Goal: Task Accomplishment & Management: Complete application form

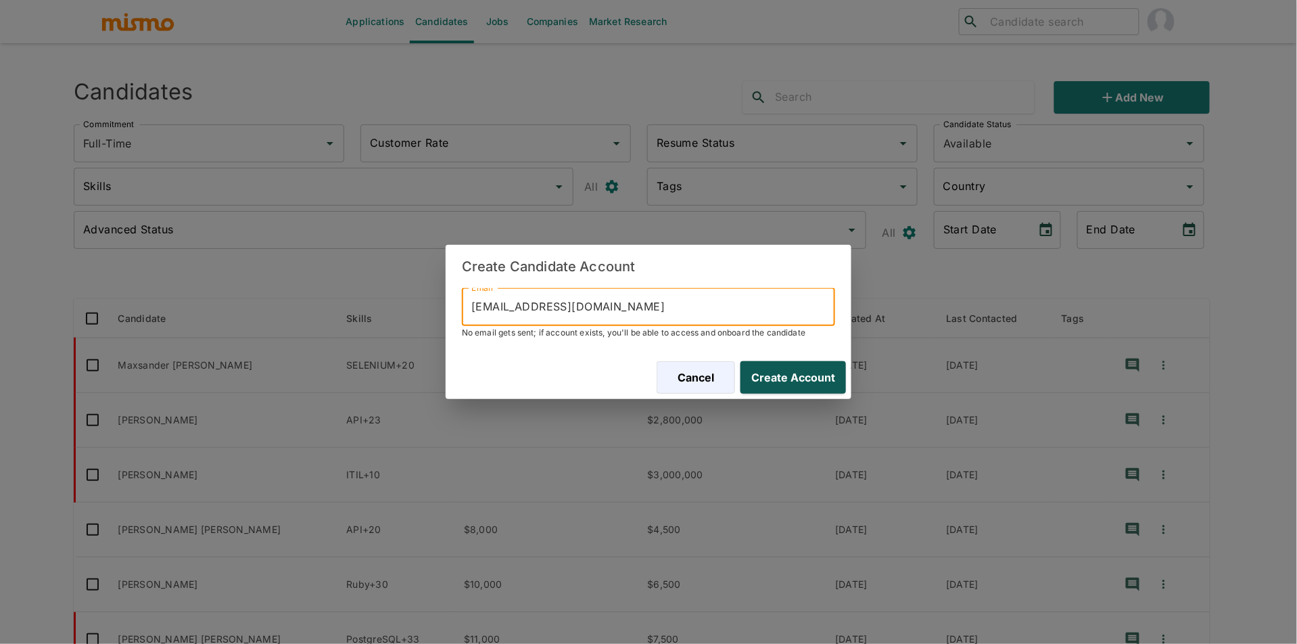
type input "[EMAIL_ADDRESS][DOMAIN_NAME]"
click at [822, 373] on button "Create Account" at bounding box center [790, 377] width 111 height 32
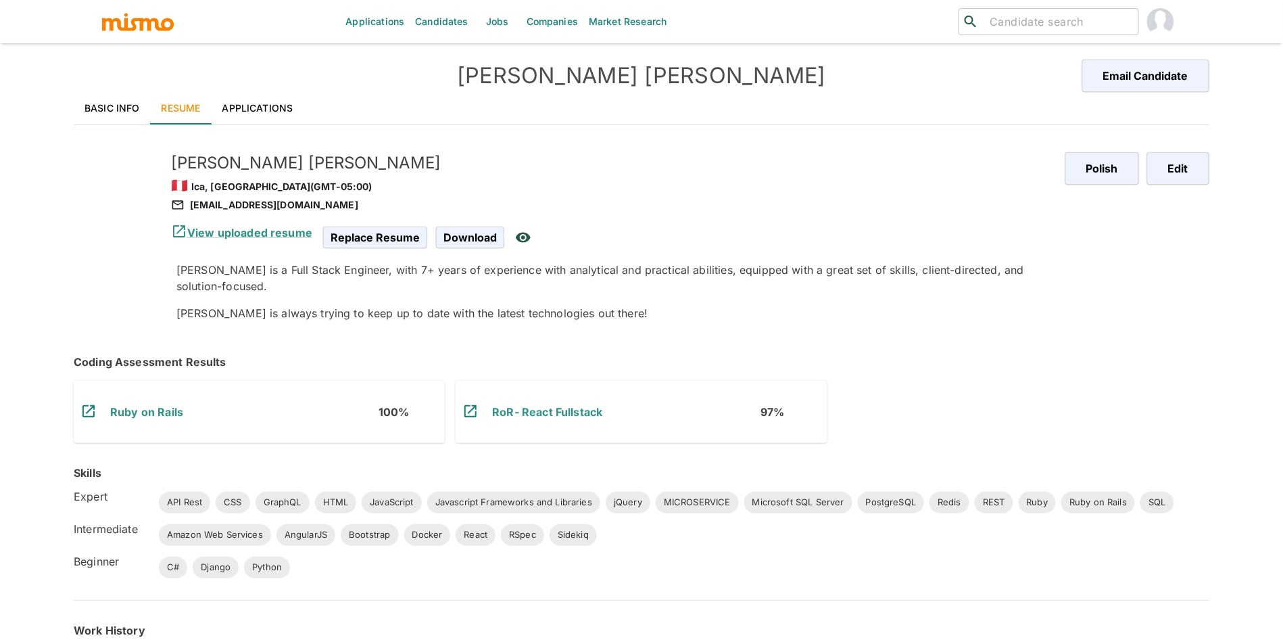
click at [116, 103] on link "Basic Info" at bounding box center [112, 108] width 77 height 32
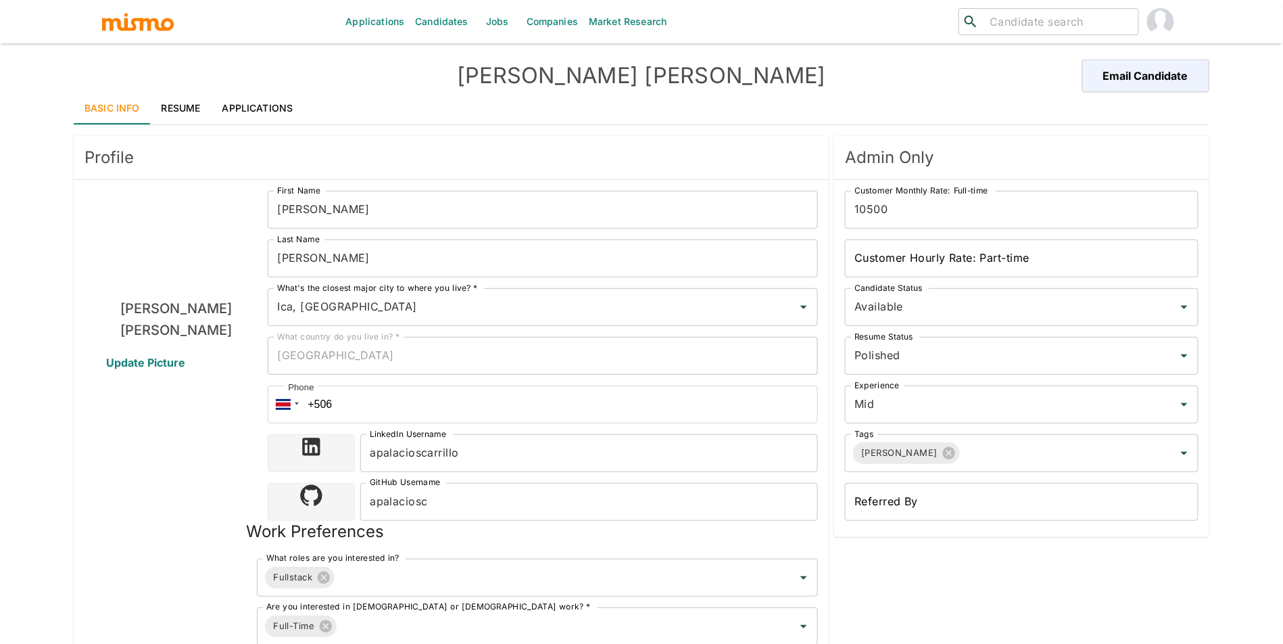
click at [231, 109] on link "Applications" at bounding box center [258, 108] width 93 height 32
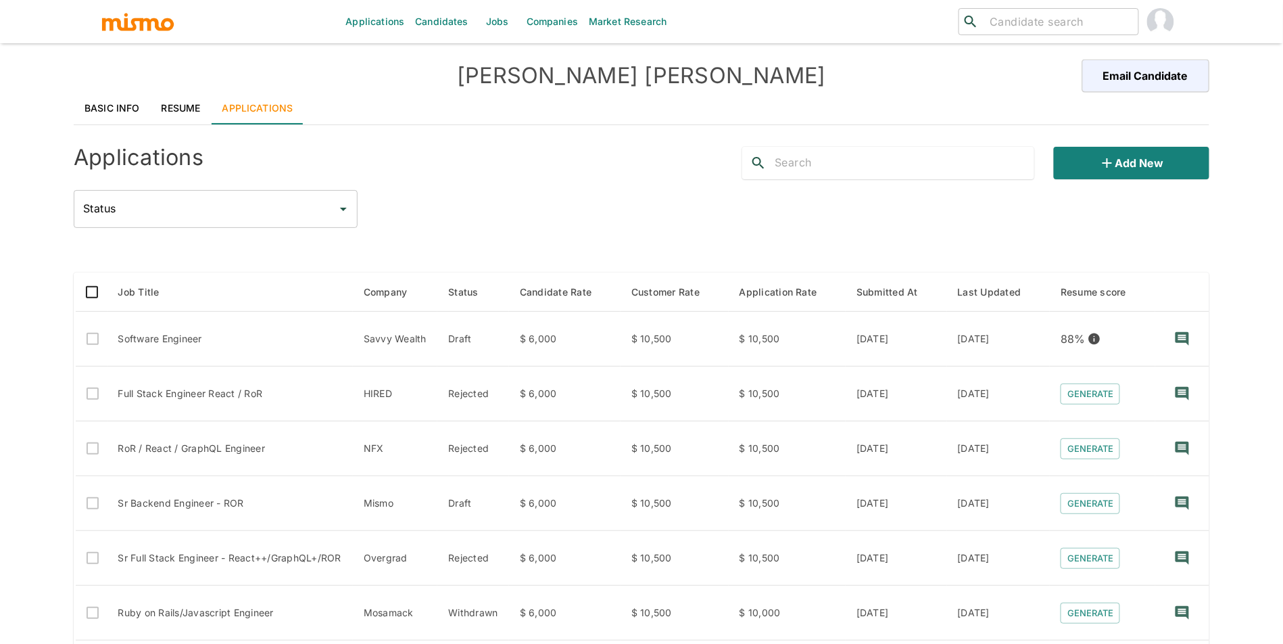
click at [183, 101] on link "Resume" at bounding box center [181, 108] width 61 height 32
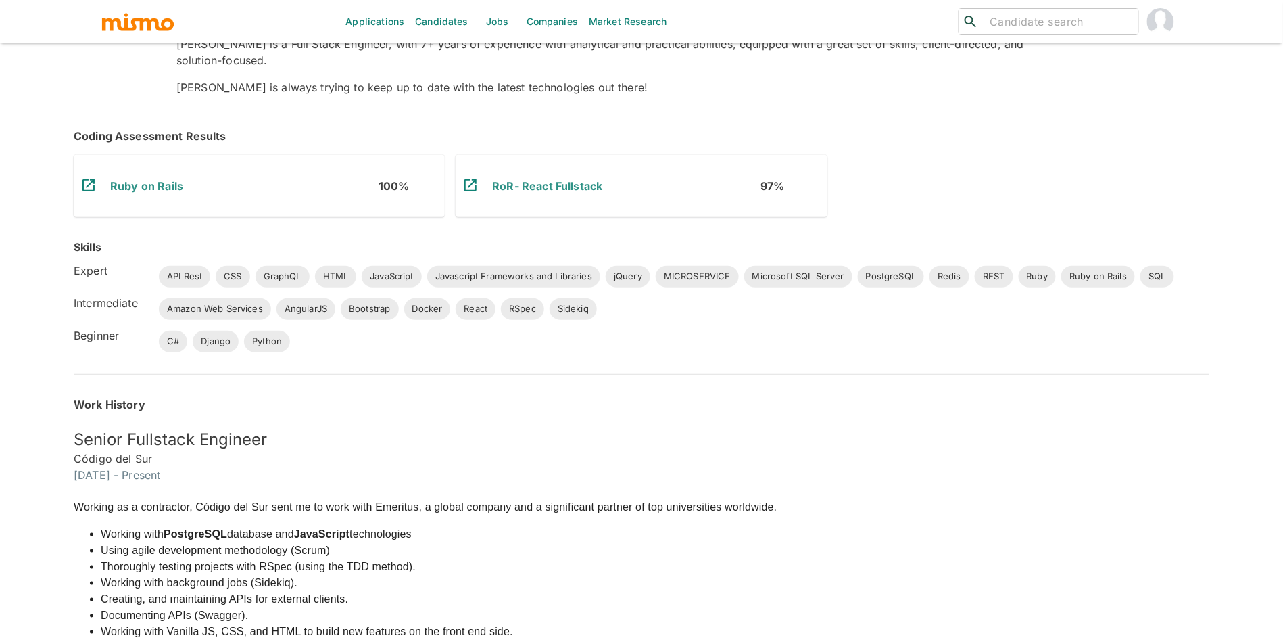
scroll to position [28, 0]
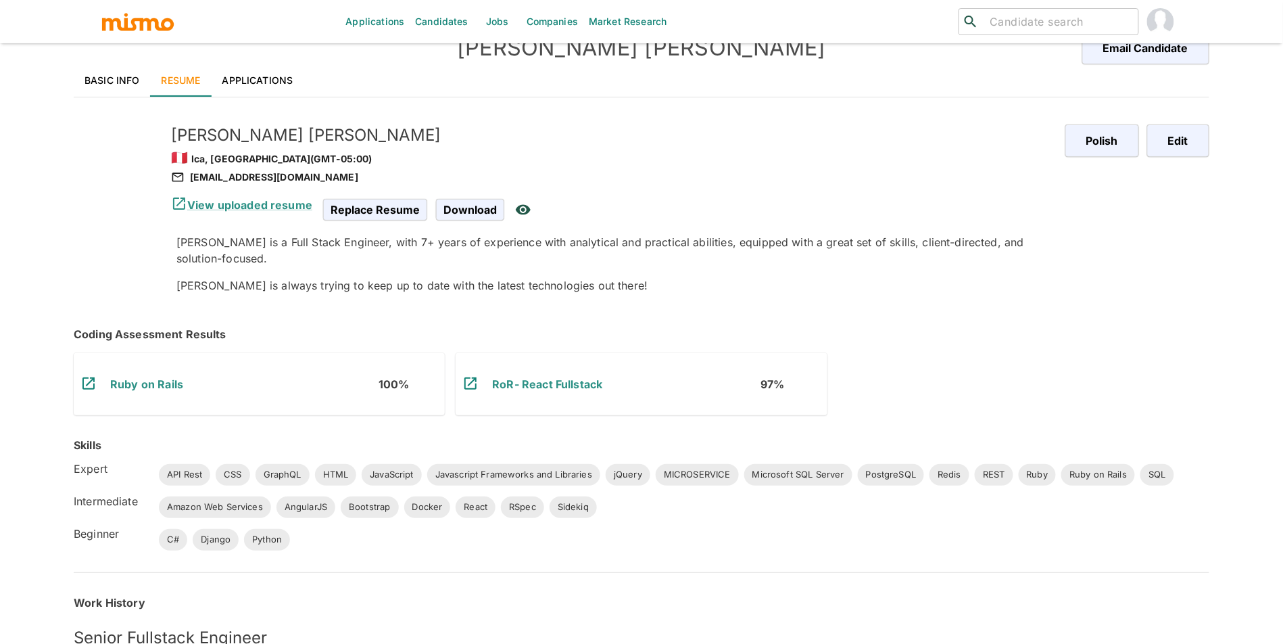
drag, startPoint x: 140, startPoint y: 79, endPoint x: 1294, endPoint y: 252, distance: 1167.1
click at [139, 79] on link "Basic Info" at bounding box center [112, 80] width 77 height 32
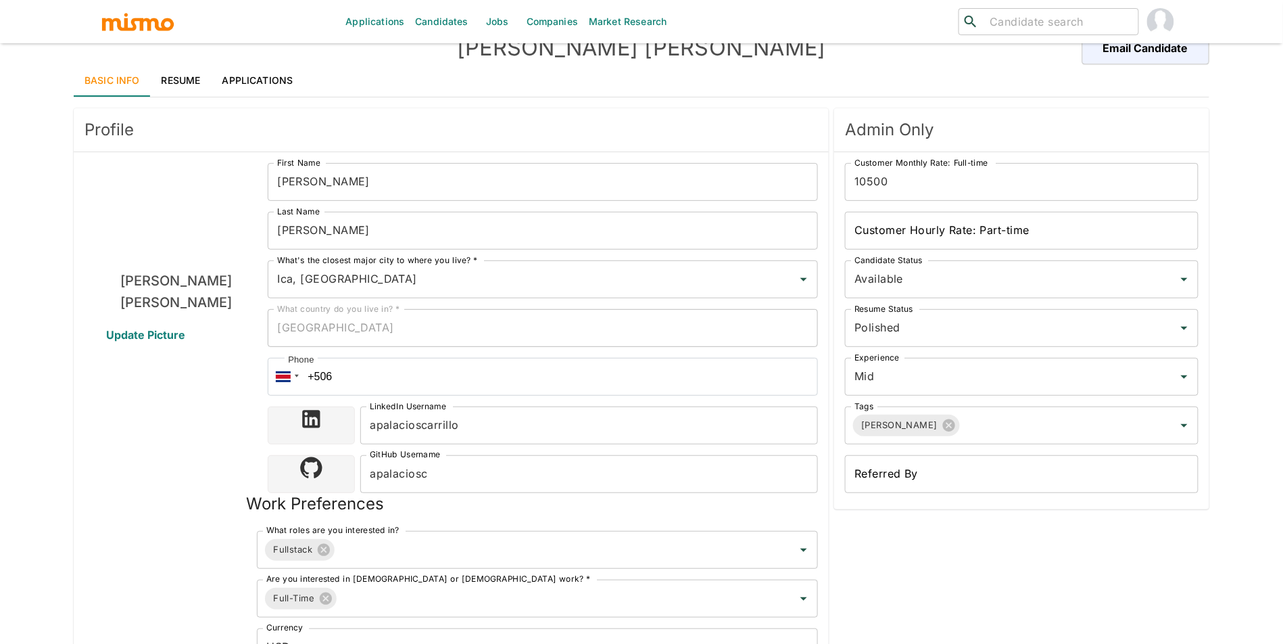
type input "Ica, [GEOGRAPHIC_DATA]"
type input "USD"
type input "3 weeks"
type input "Available"
type input "Polished"
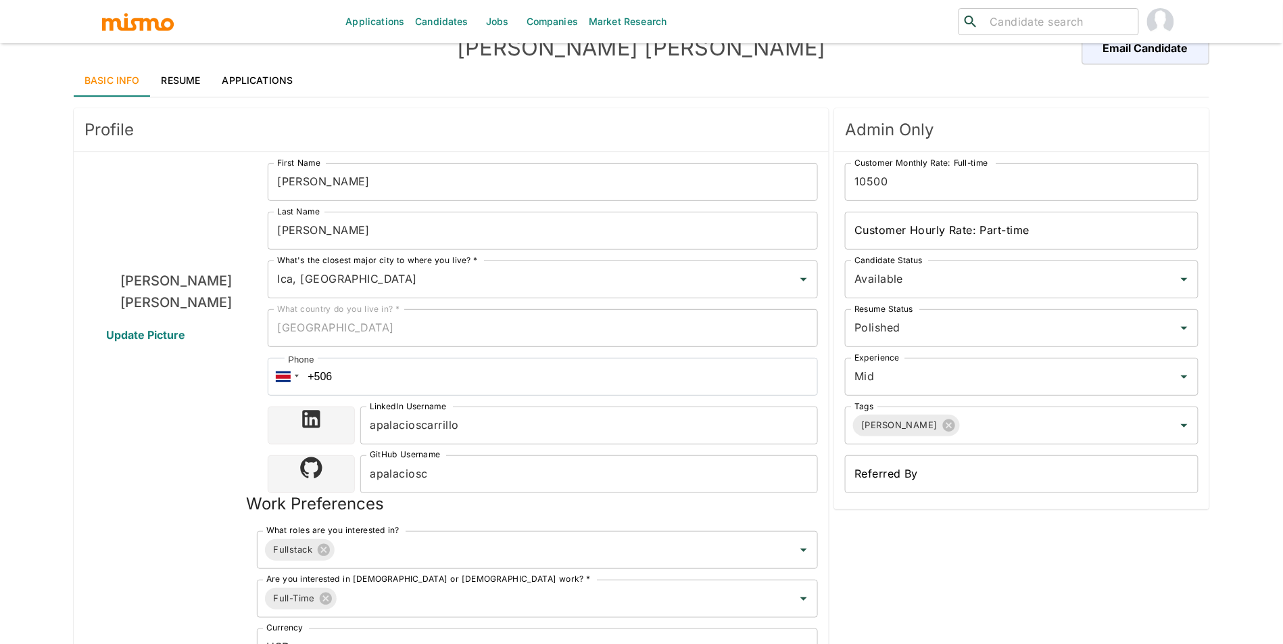
type input "Mid"
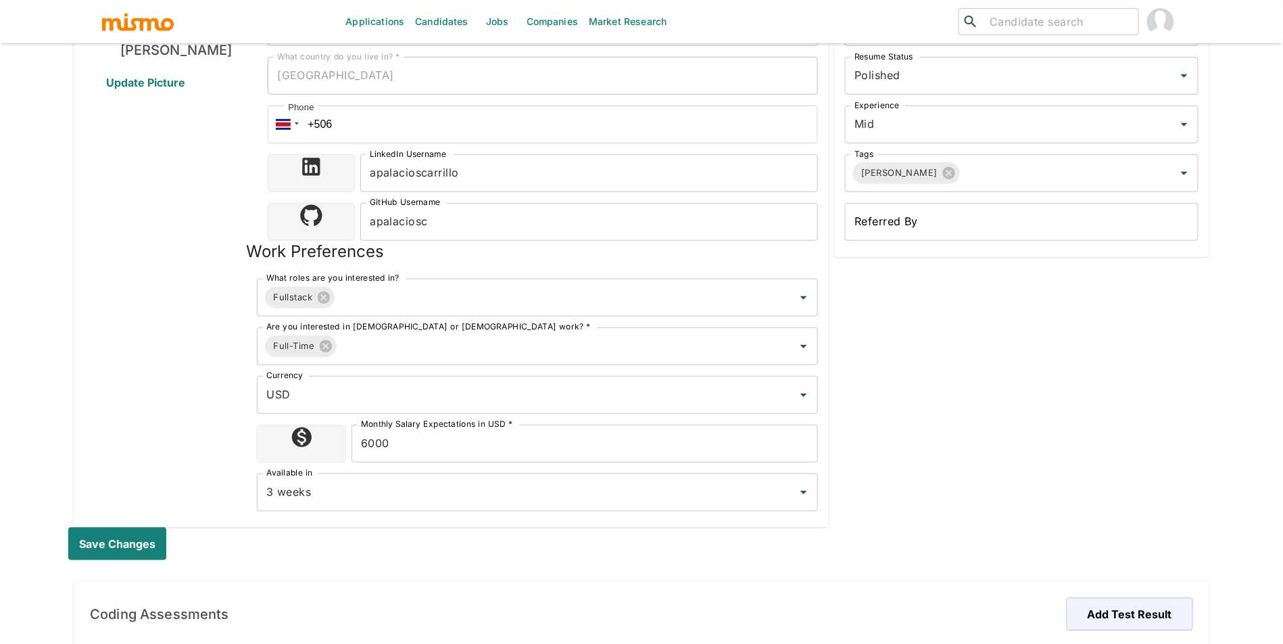
scroll to position [0, 0]
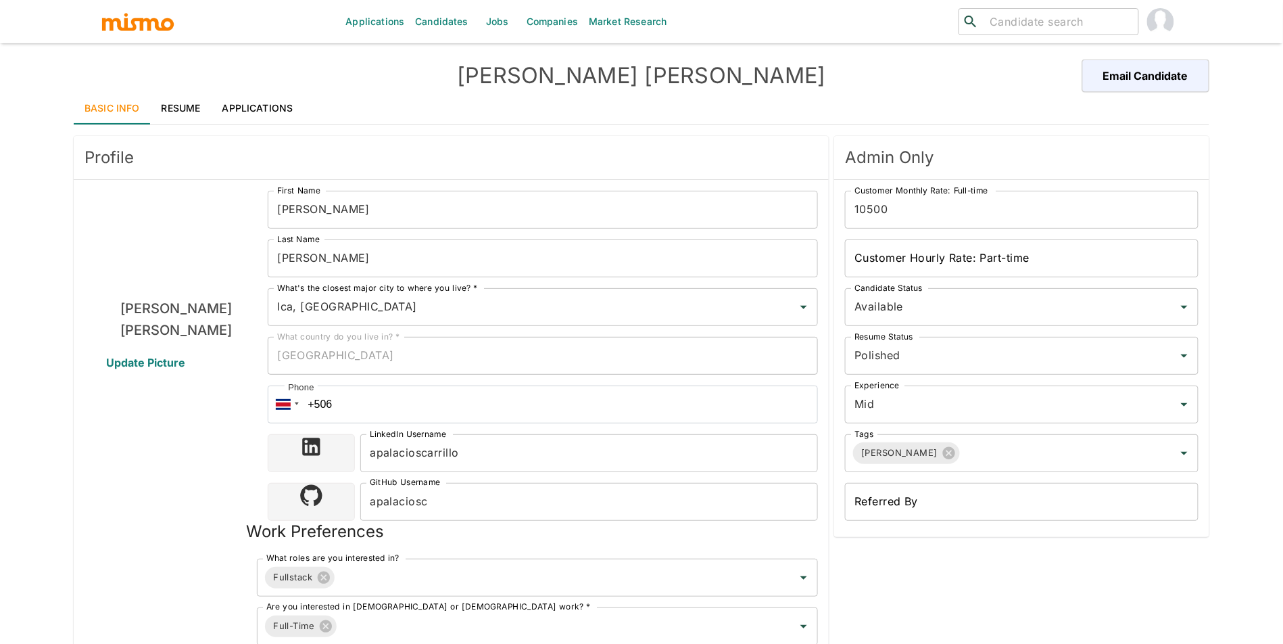
click at [188, 95] on link "Resume" at bounding box center [181, 108] width 61 height 32
